Goal: Transaction & Acquisition: Purchase product/service

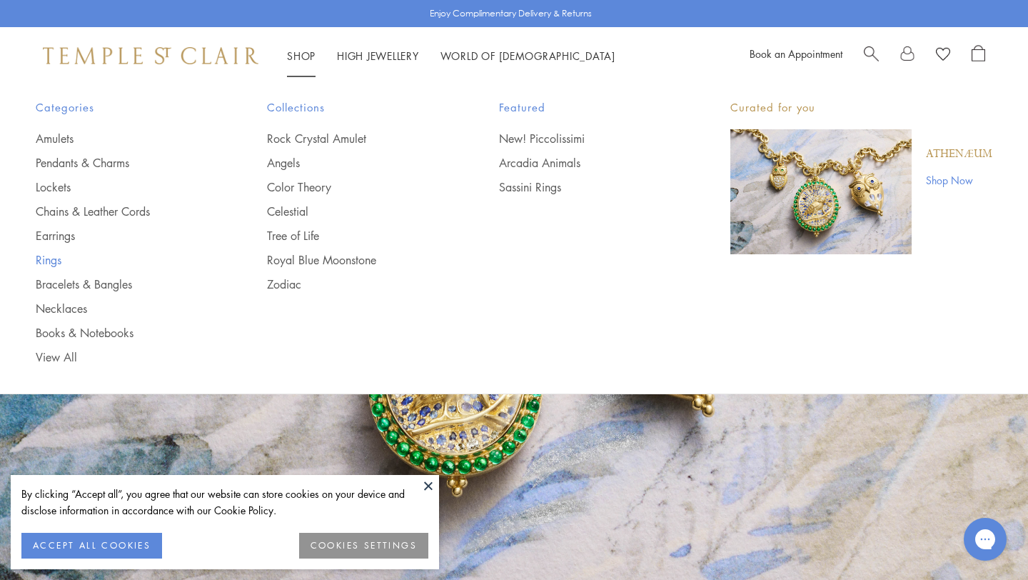
click at [50, 259] on link "Rings" at bounding box center [123, 260] width 174 height 16
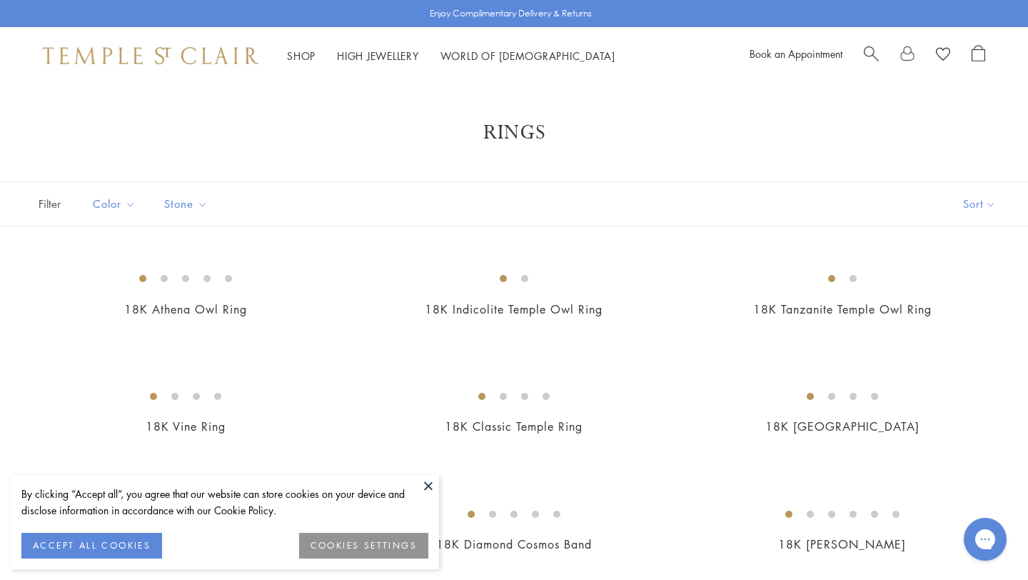
click at [428, 486] on button at bounding box center [428, 485] width 21 height 21
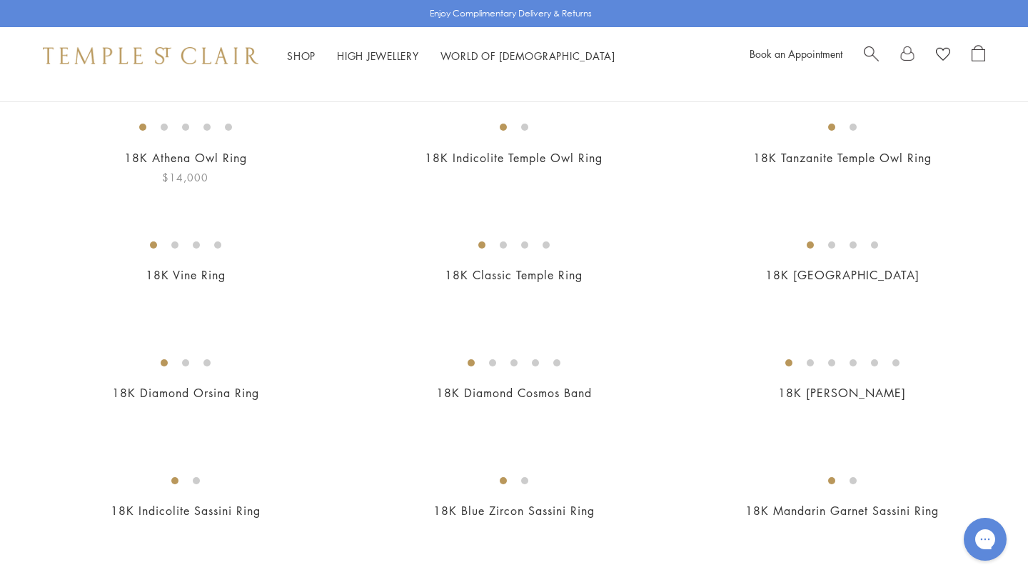
scroll to position [156, 0]
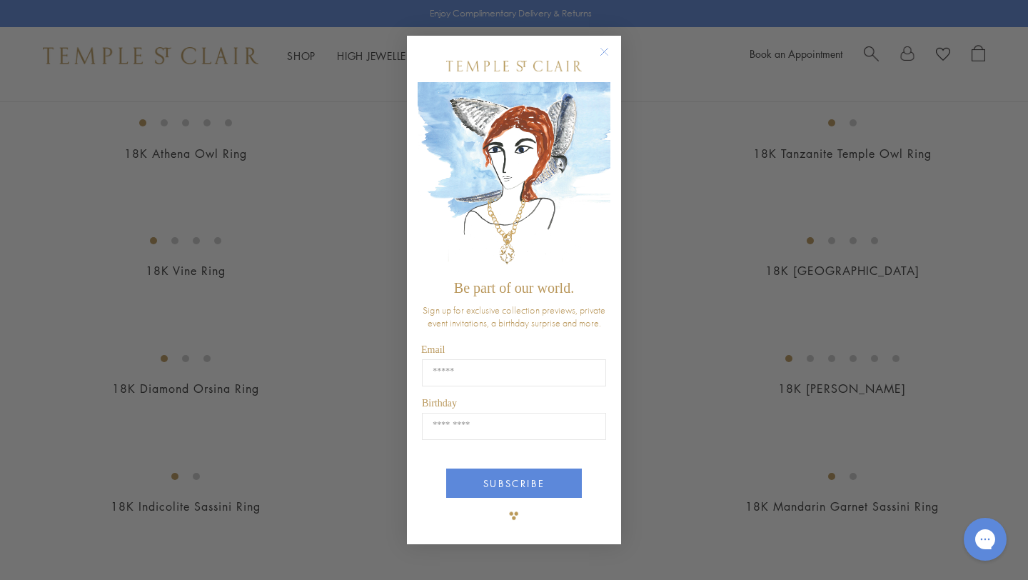
click at [603, 49] on circle "Close dialog" at bounding box center [604, 52] width 17 height 17
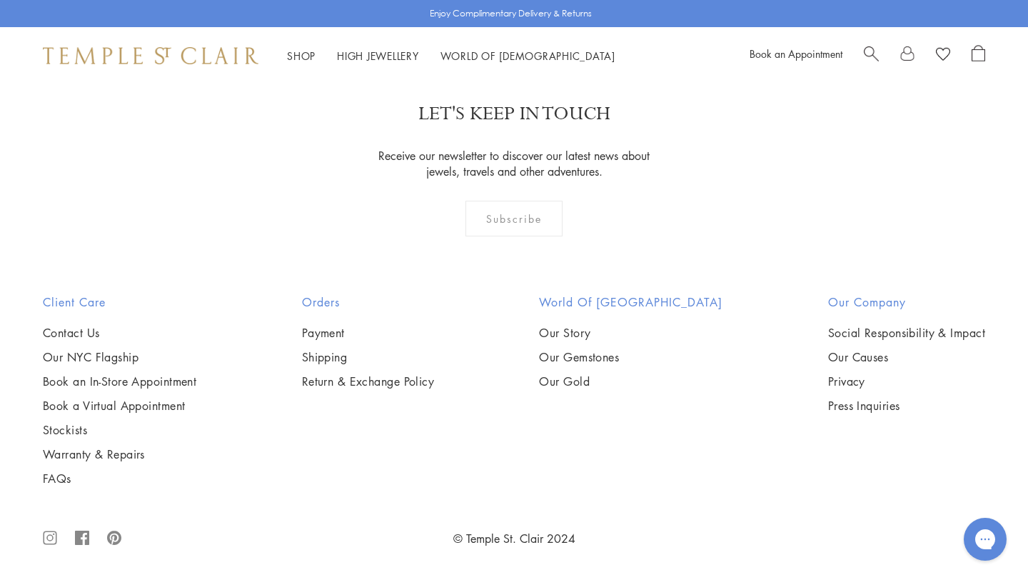
scroll to position [6268, 0]
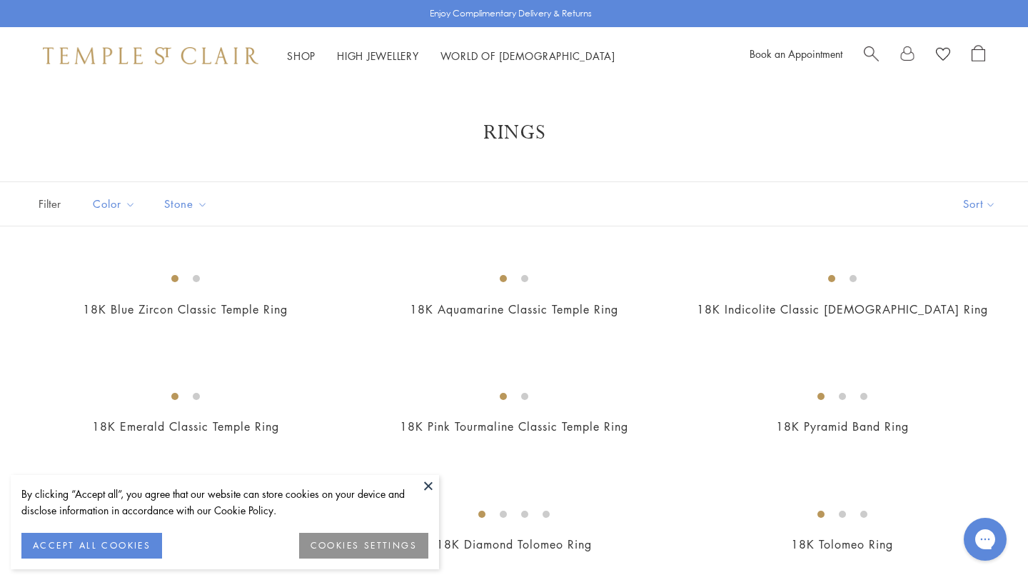
click at [432, 486] on button at bounding box center [428, 485] width 21 height 21
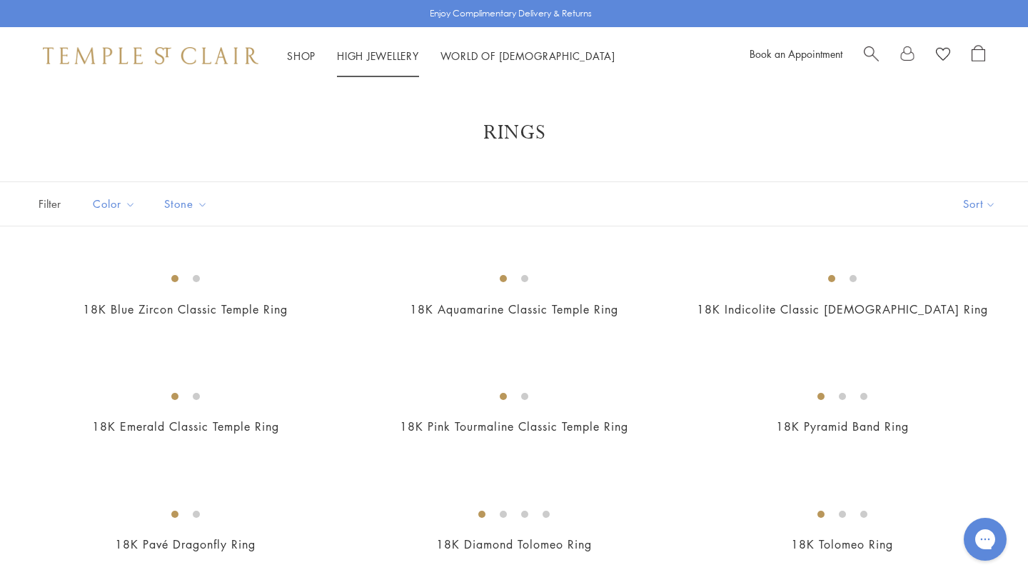
click at [388, 51] on link "High Jewellery High Jewellery" at bounding box center [378, 56] width 82 height 14
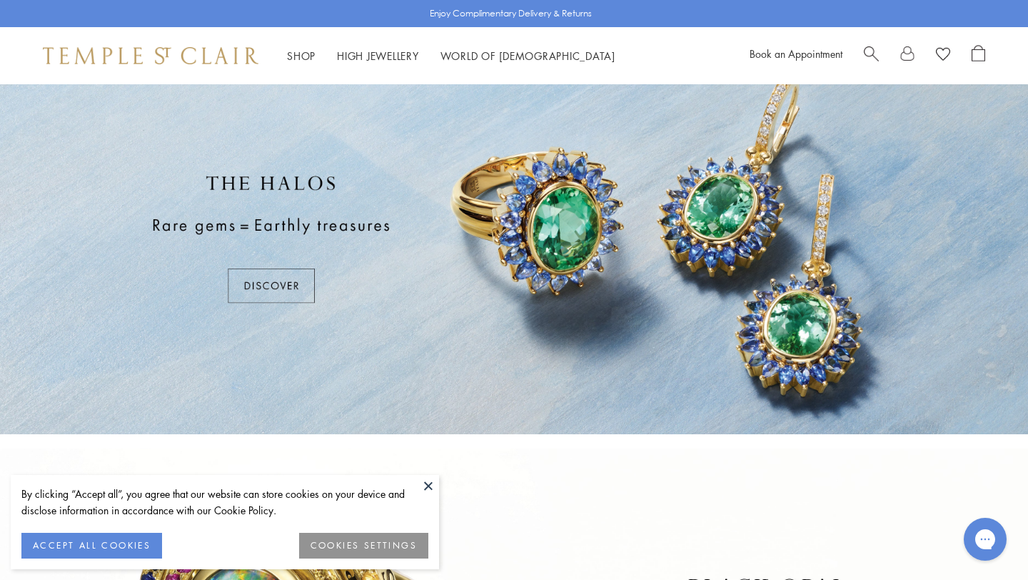
scroll to position [96, 0]
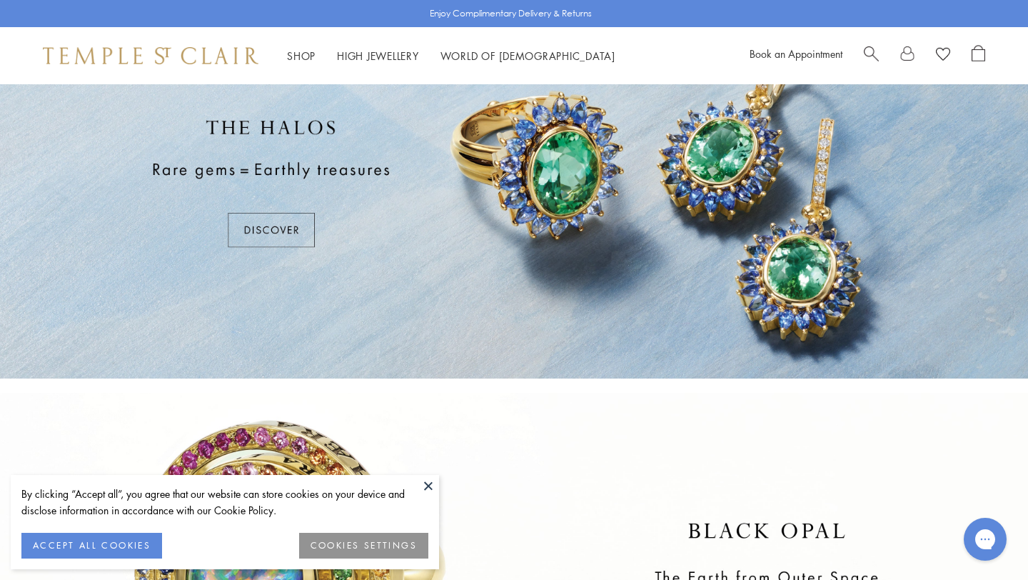
click at [429, 484] on button at bounding box center [428, 485] width 21 height 21
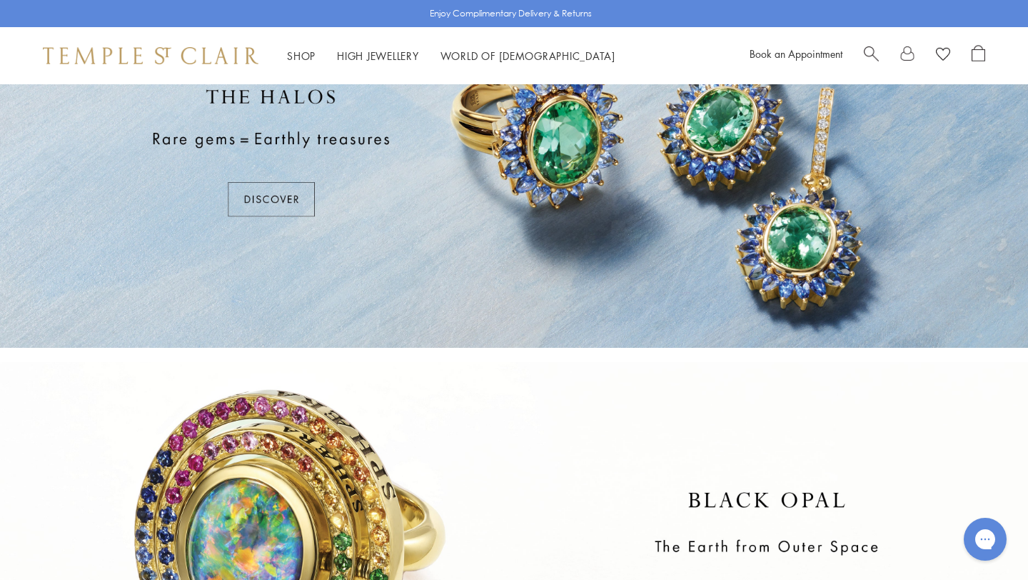
scroll to position [0, 0]
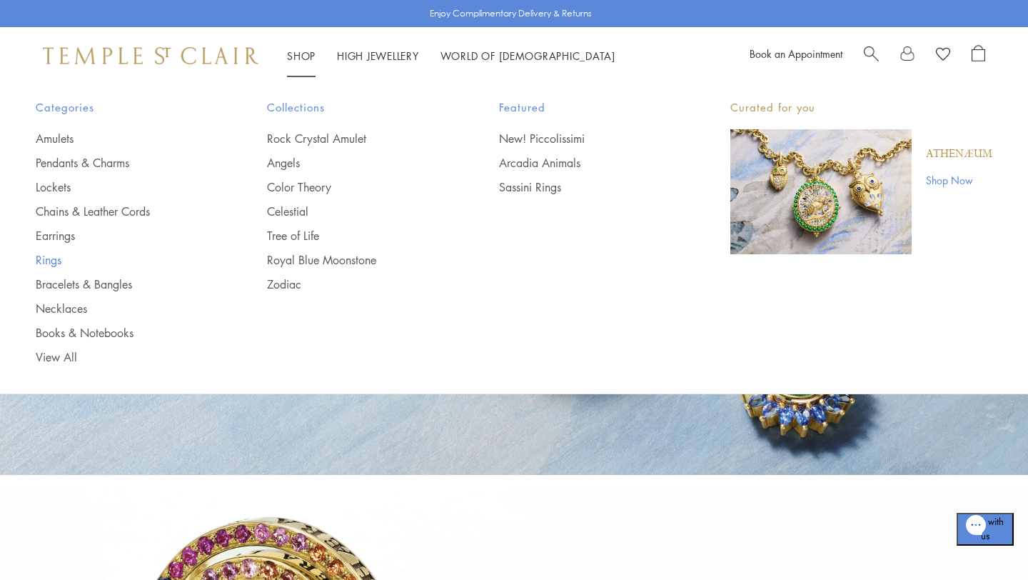
click at [53, 257] on link "Rings" at bounding box center [123, 260] width 174 height 16
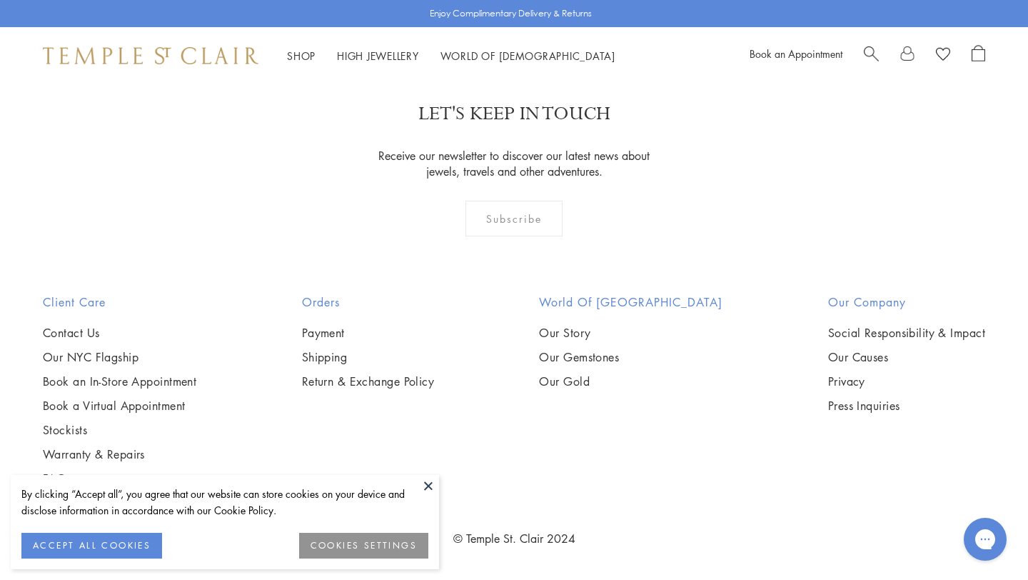
scroll to position [6169, 0]
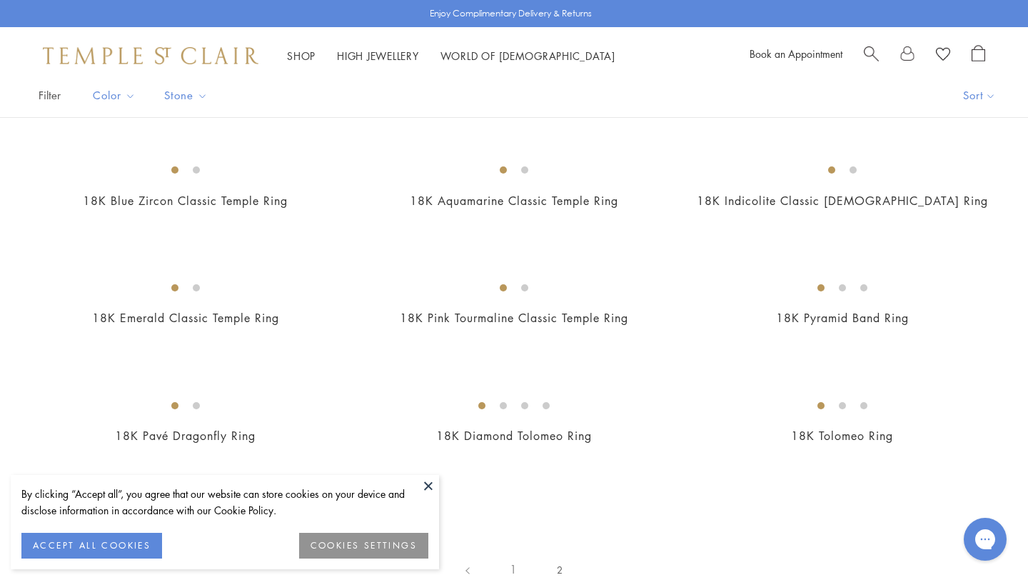
scroll to position [137, 0]
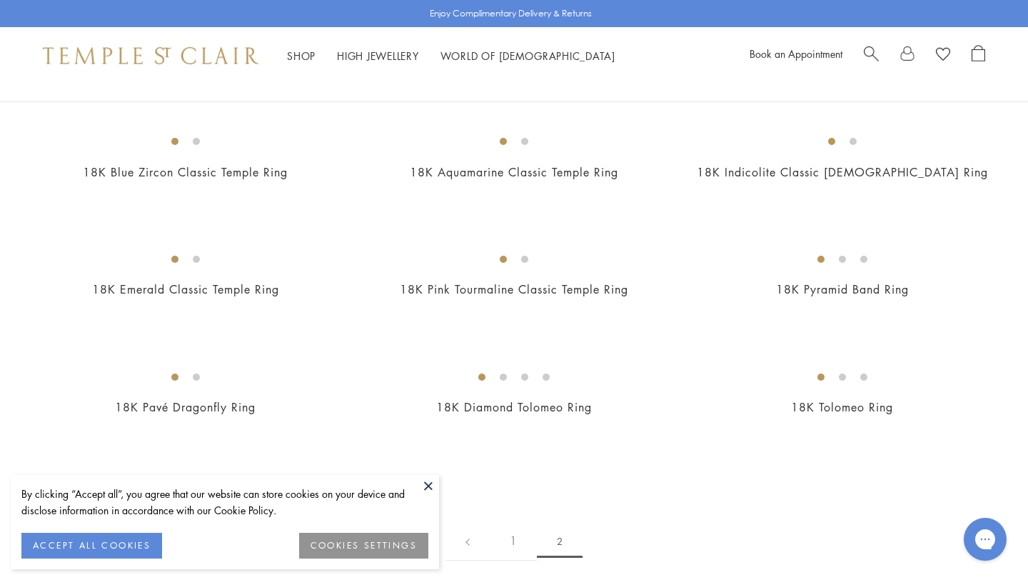
click at [435, 482] on button at bounding box center [428, 485] width 21 height 21
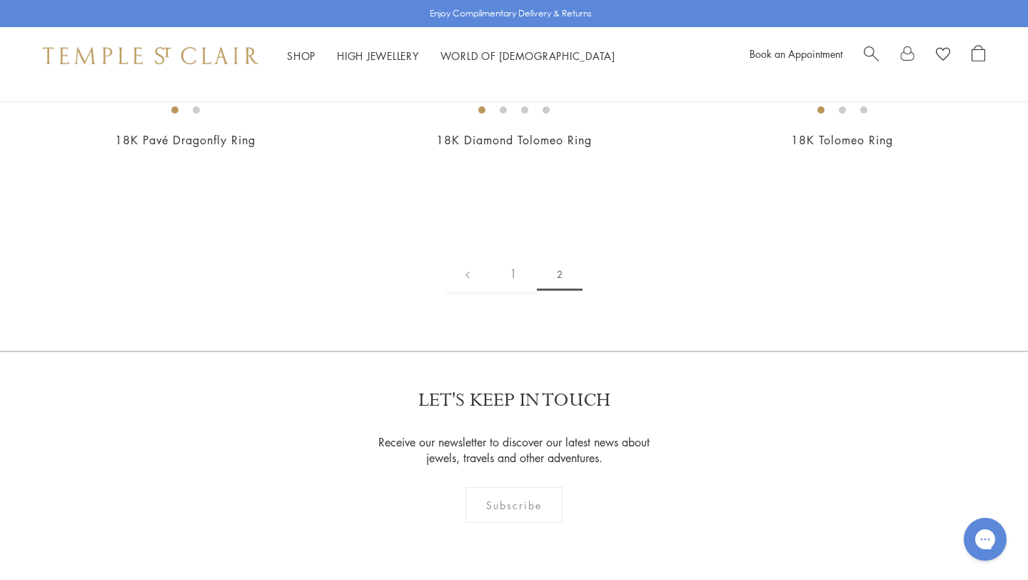
scroll to position [360, 0]
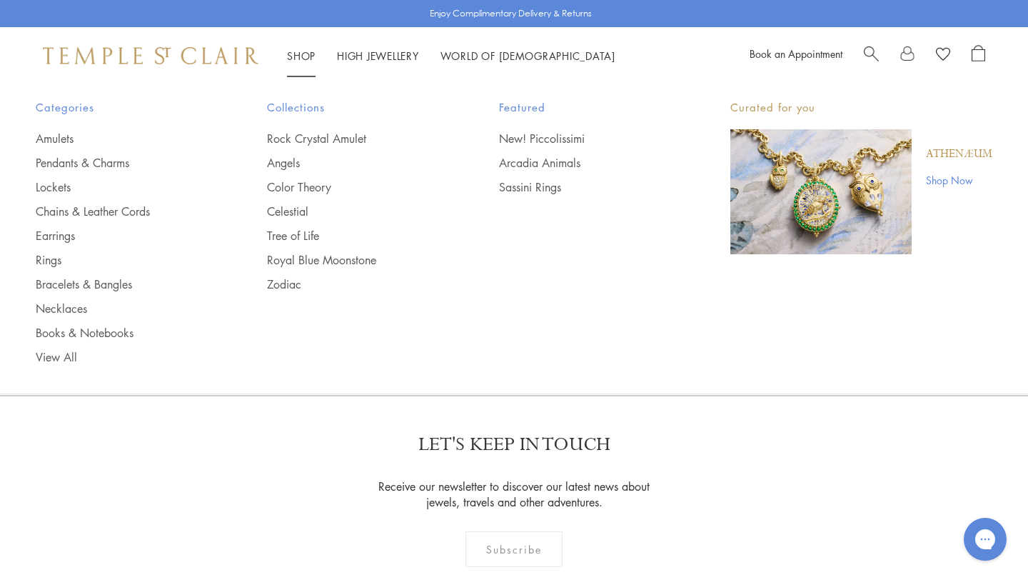
click at [305, 54] on link "Shop Shop" at bounding box center [301, 56] width 29 height 14
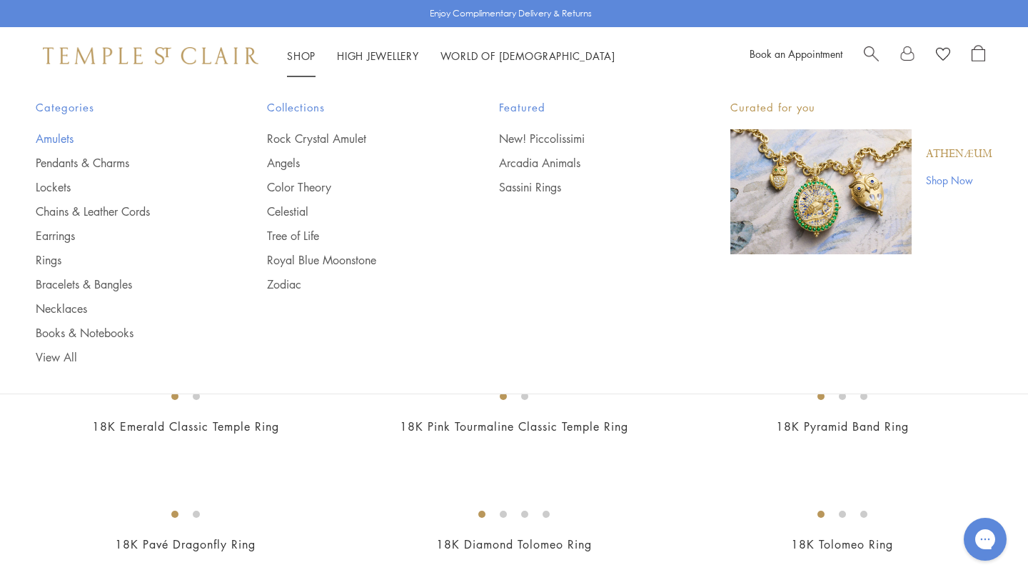
click at [64, 136] on link "Amulets" at bounding box center [123, 139] width 174 height 16
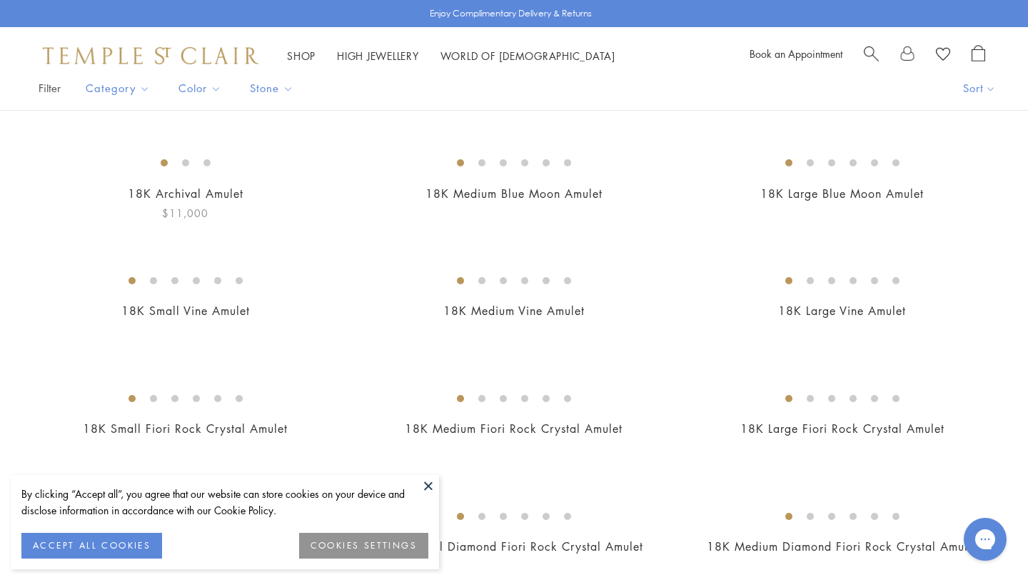
scroll to position [119, 0]
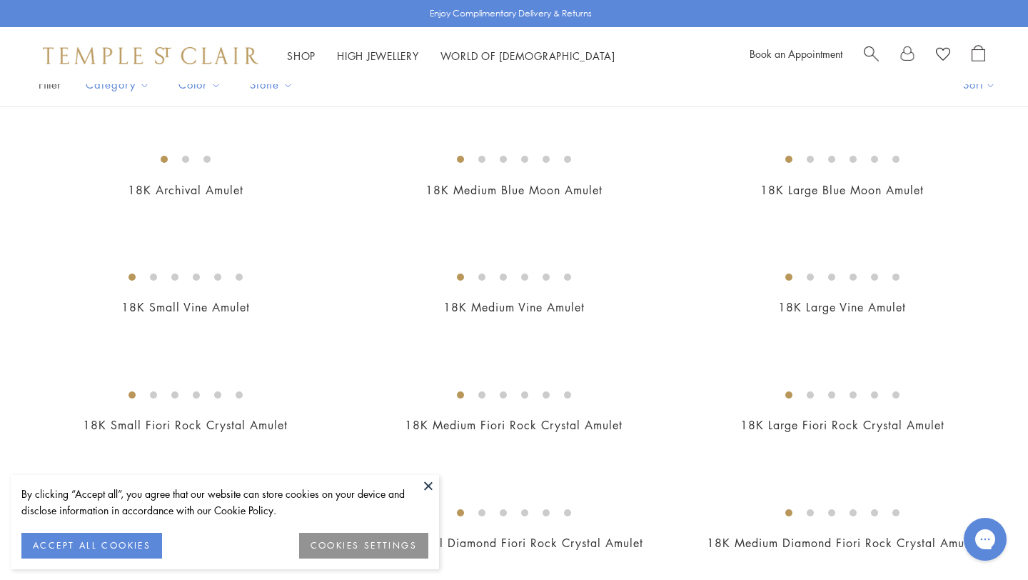
click at [430, 487] on button at bounding box center [428, 485] width 21 height 21
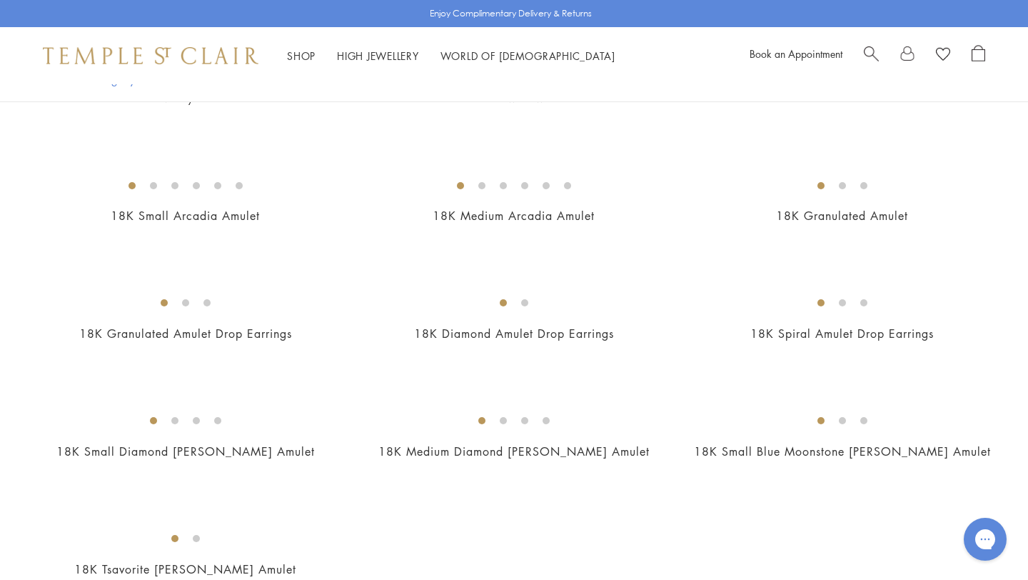
scroll to position [2479, 0]
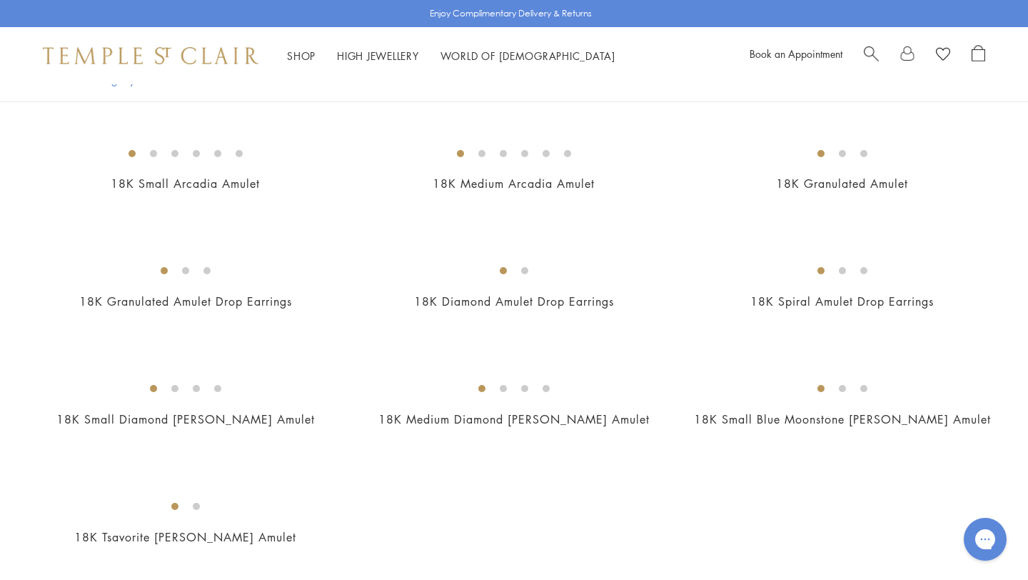
click at [0, 0] on img at bounding box center [0, 0] width 0 height 0
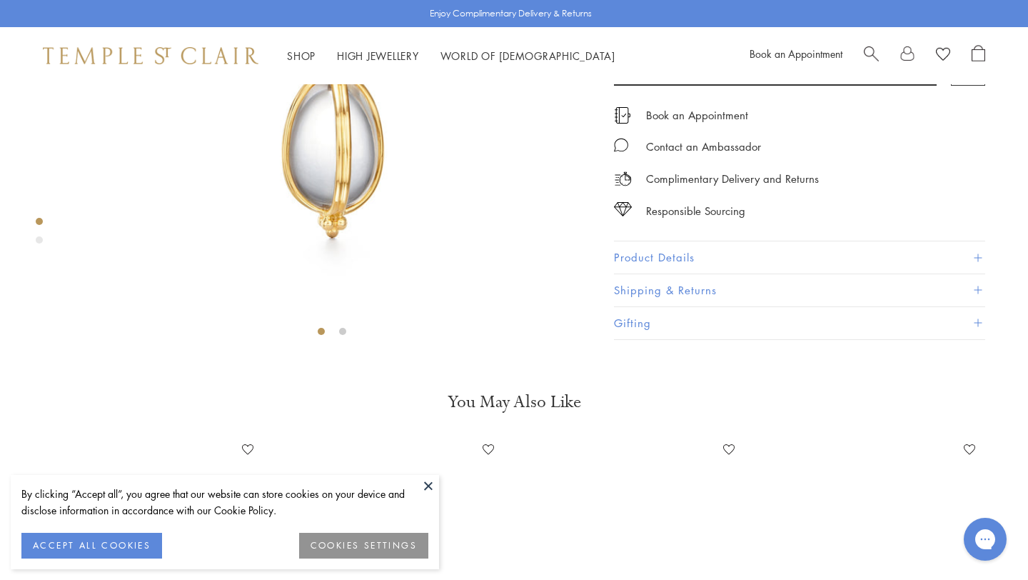
scroll to position [263, 0]
click at [977, 260] on span at bounding box center [977, 256] width 8 height 8
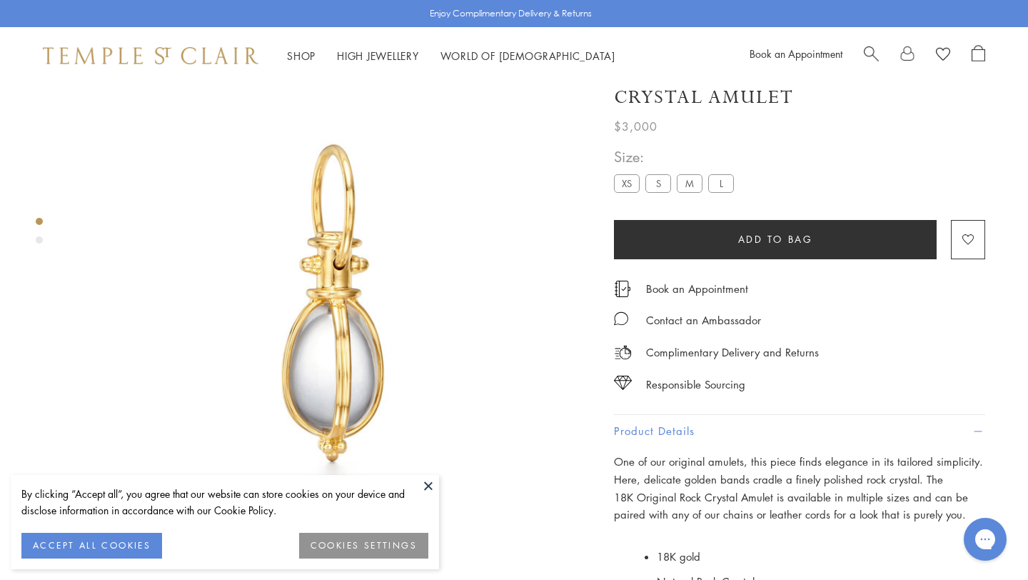
scroll to position [0, 0]
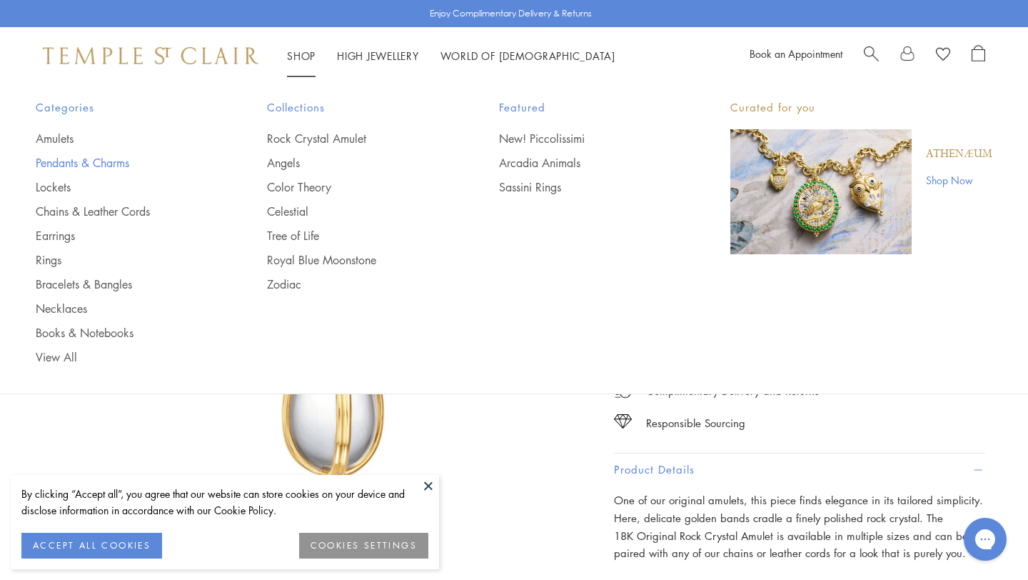
click at [103, 158] on link "Pendants & Charms" at bounding box center [123, 163] width 174 height 16
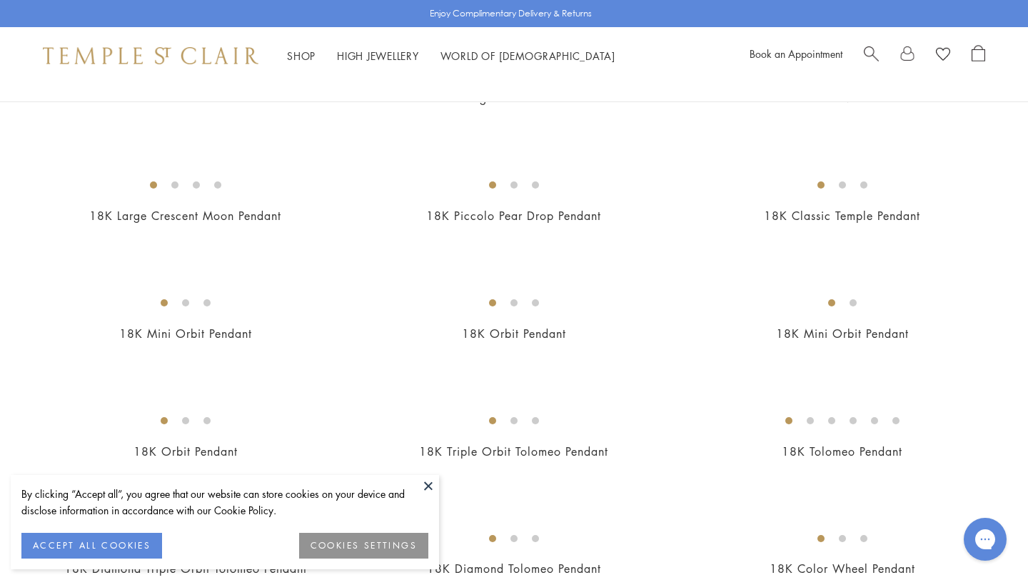
scroll to position [1756, 0]
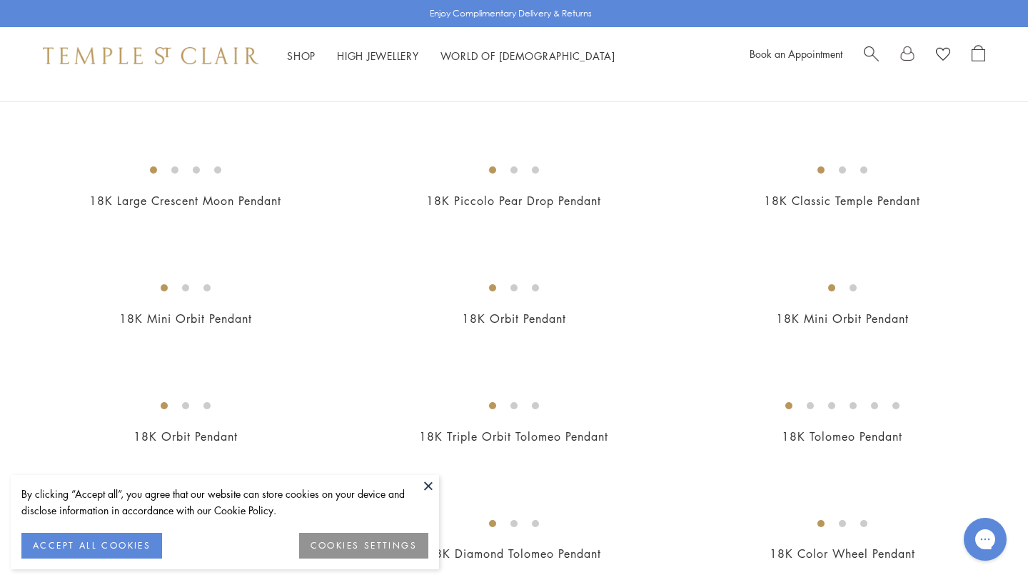
click at [0, 0] on img at bounding box center [0, 0] width 0 height 0
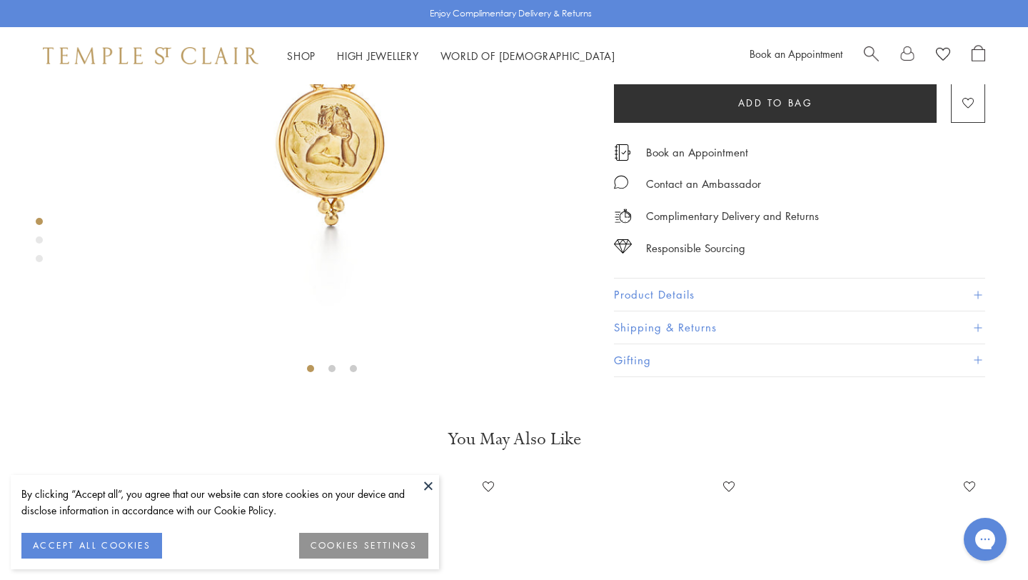
scroll to position [256, 0]
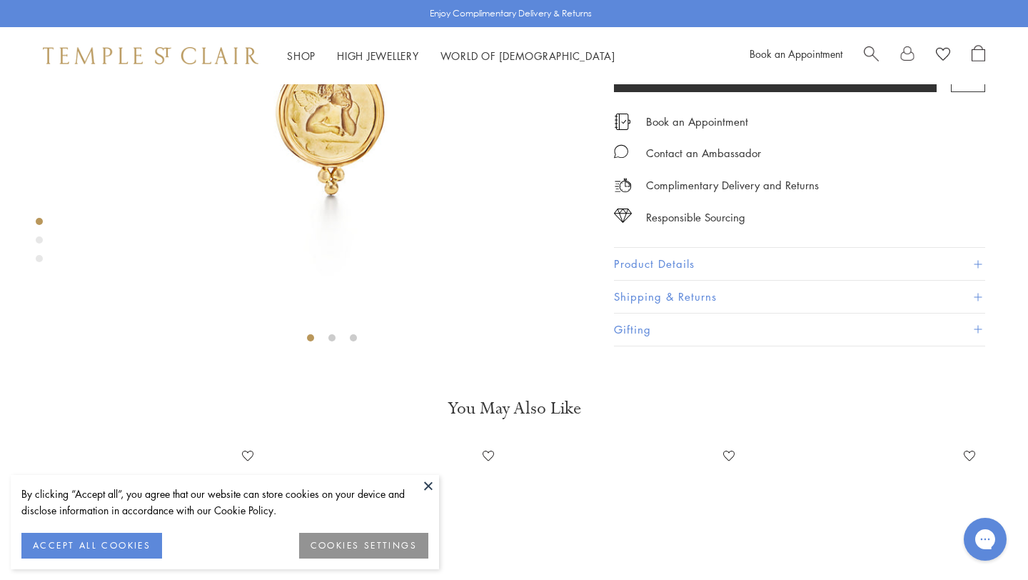
click at [679, 280] on button "Product Details" at bounding box center [799, 264] width 371 height 32
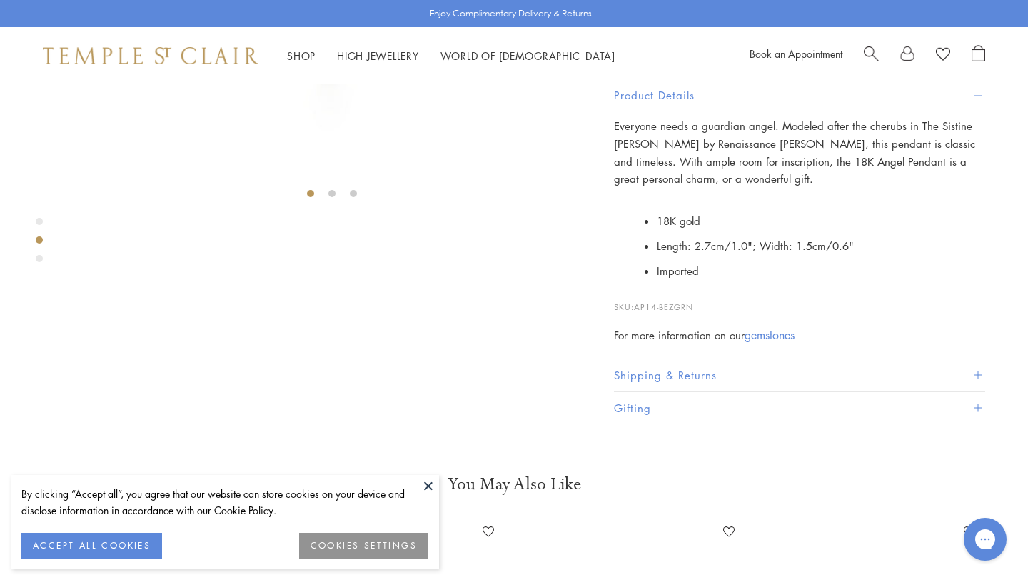
scroll to position [412, 0]
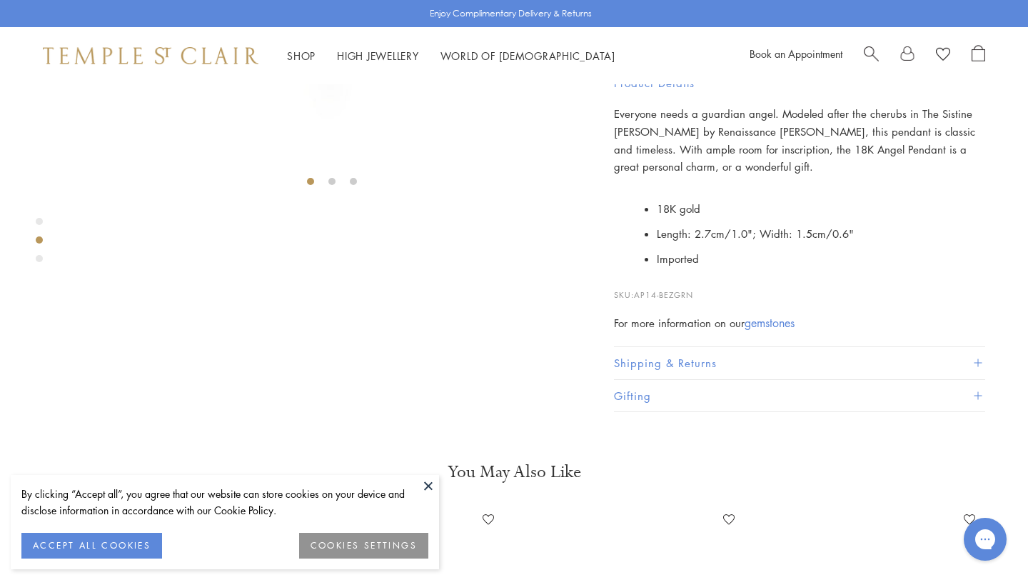
click at [432, 486] on button at bounding box center [428, 485] width 21 height 21
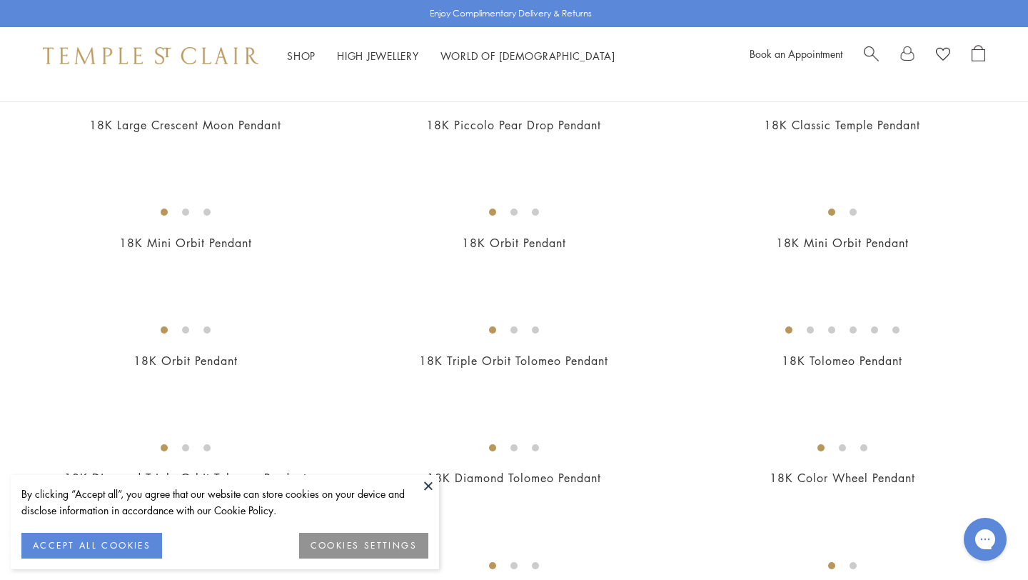
scroll to position [1890, 0]
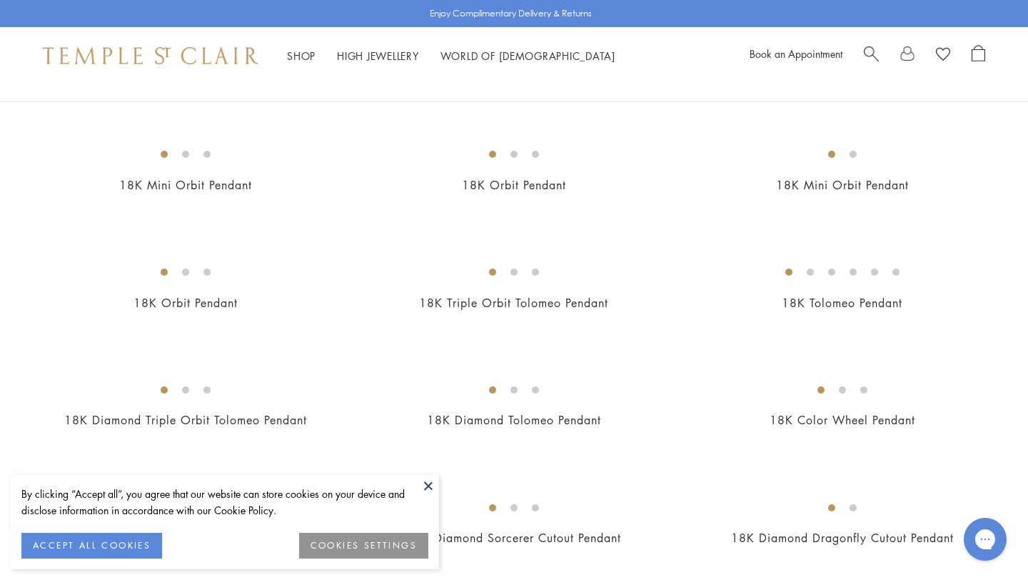
click at [430, 485] on button at bounding box center [428, 485] width 21 height 21
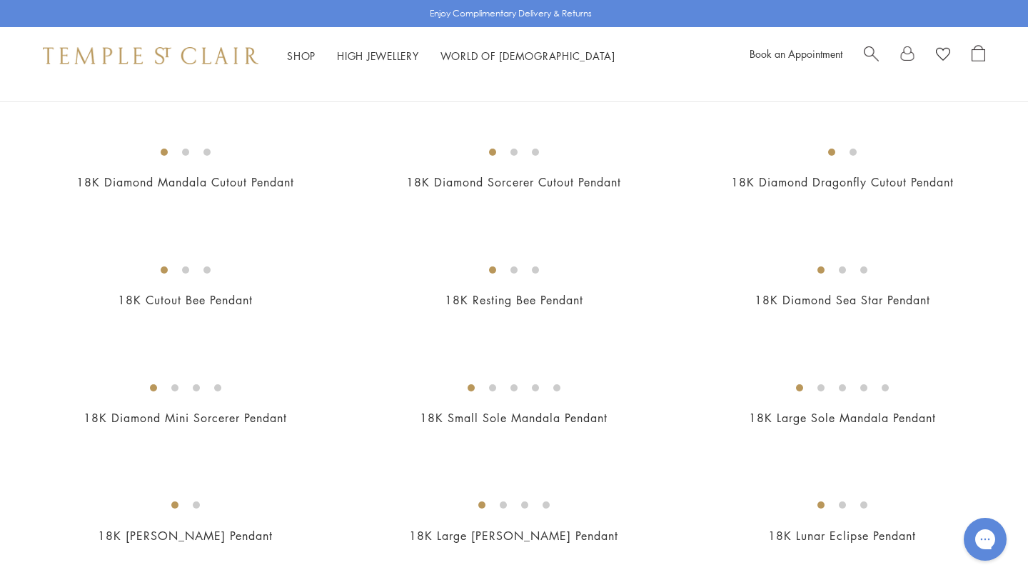
scroll to position [2250, 0]
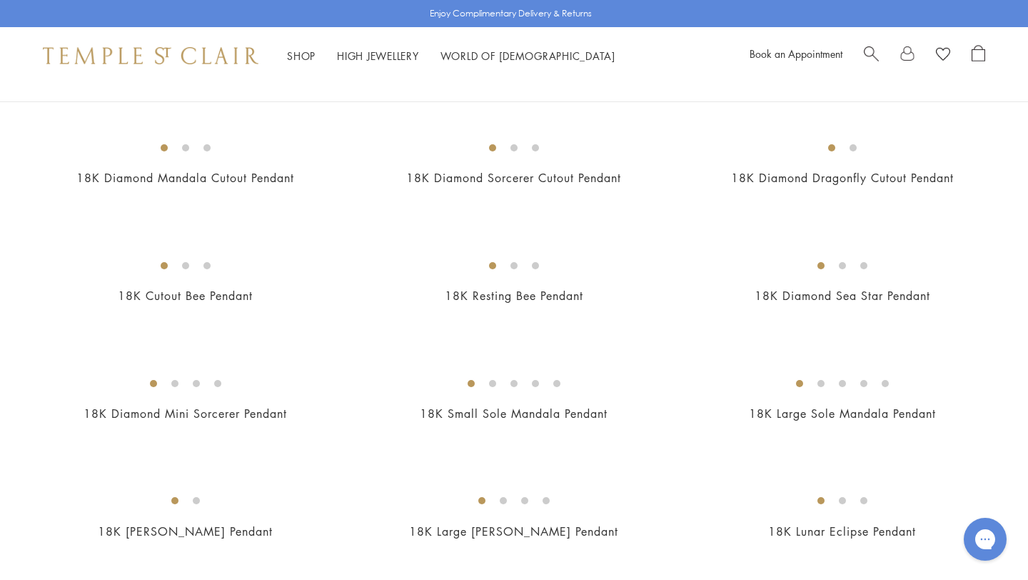
click at [0, 0] on img at bounding box center [0, 0] width 0 height 0
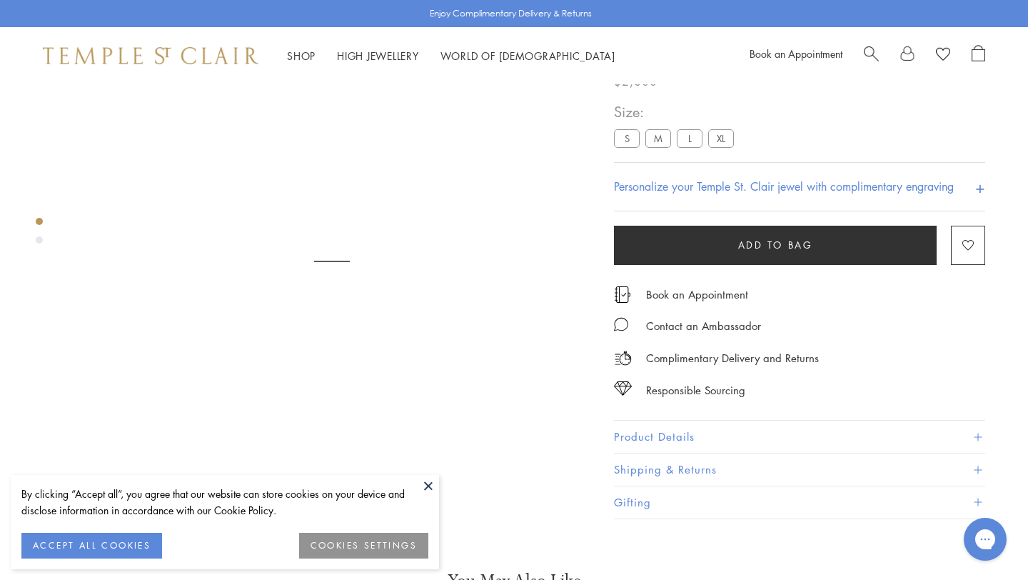
scroll to position [84, 0]
click at [694, 452] on button "Product Details" at bounding box center [799, 436] width 371 height 32
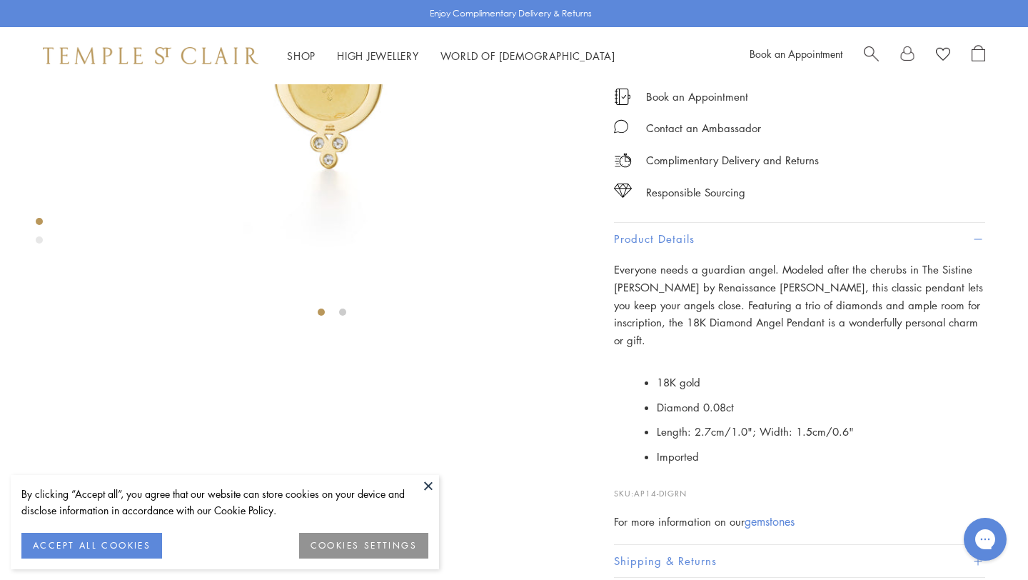
scroll to position [0, 0]
